Goal: Information Seeking & Learning: Find specific fact

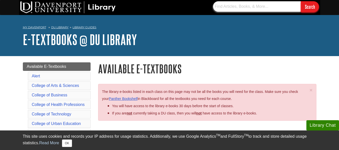
click at [257, 7] on input "text" at bounding box center [257, 6] width 88 height 11
drag, startPoint x: 237, startPoint y: 8, endPoint x: 220, endPoint y: 11, distance: 17.3
click at [220, 11] on input "text" at bounding box center [257, 6] width 88 height 11
paste input "[PERSON_NAME], [PERSON_NAME] & [PERSON_NAME] (2019). Sport leadership in the 21…"
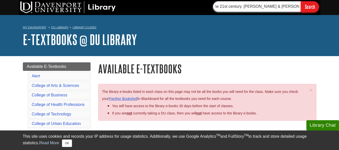
click at [300, 7] on input "[PERSON_NAME], [PERSON_NAME] & [PERSON_NAME] (2019). Sport leadership in the 21…" at bounding box center [257, 6] width 88 height 11
type input "[PERSON_NAME], [PERSON_NAME] & [PERSON_NAME] (2019). Sport leadership in the 21…"
click at [305, 6] on input "Search" at bounding box center [310, 6] width 18 height 11
click at [308, 8] on input "Search" at bounding box center [310, 6] width 18 height 11
